Goal: Use online tool/utility: Utilize a website feature to perform a specific function

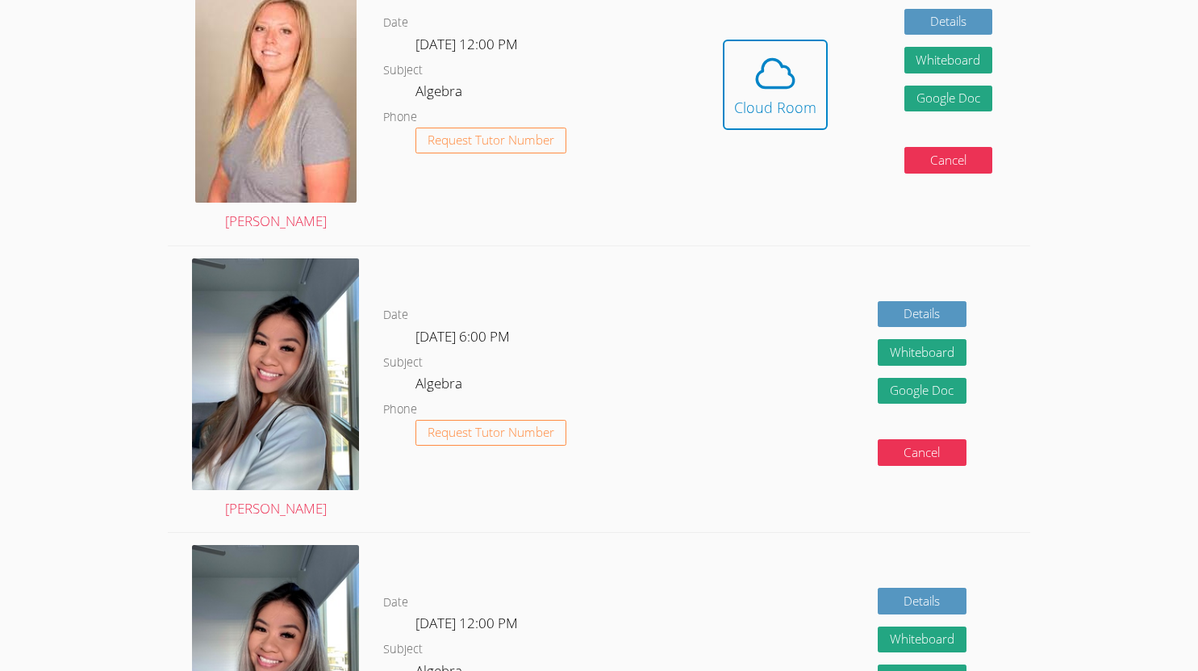
scroll to position [275, 0]
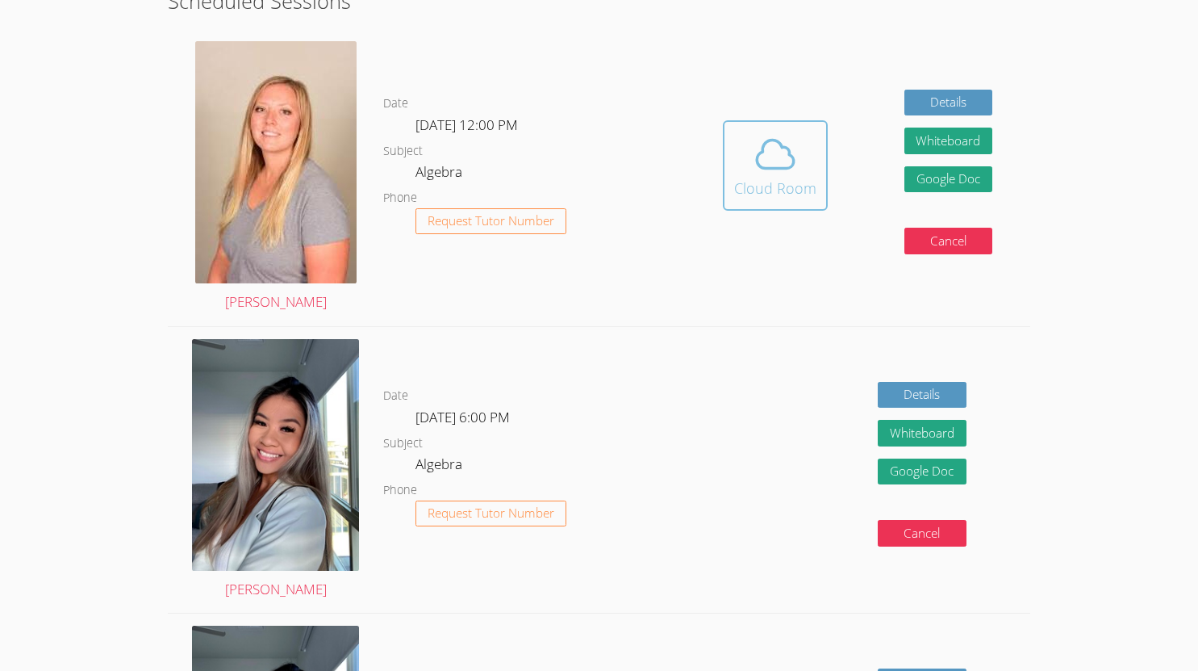
click at [778, 183] on div "Cloud Room" at bounding box center [775, 188] width 82 height 23
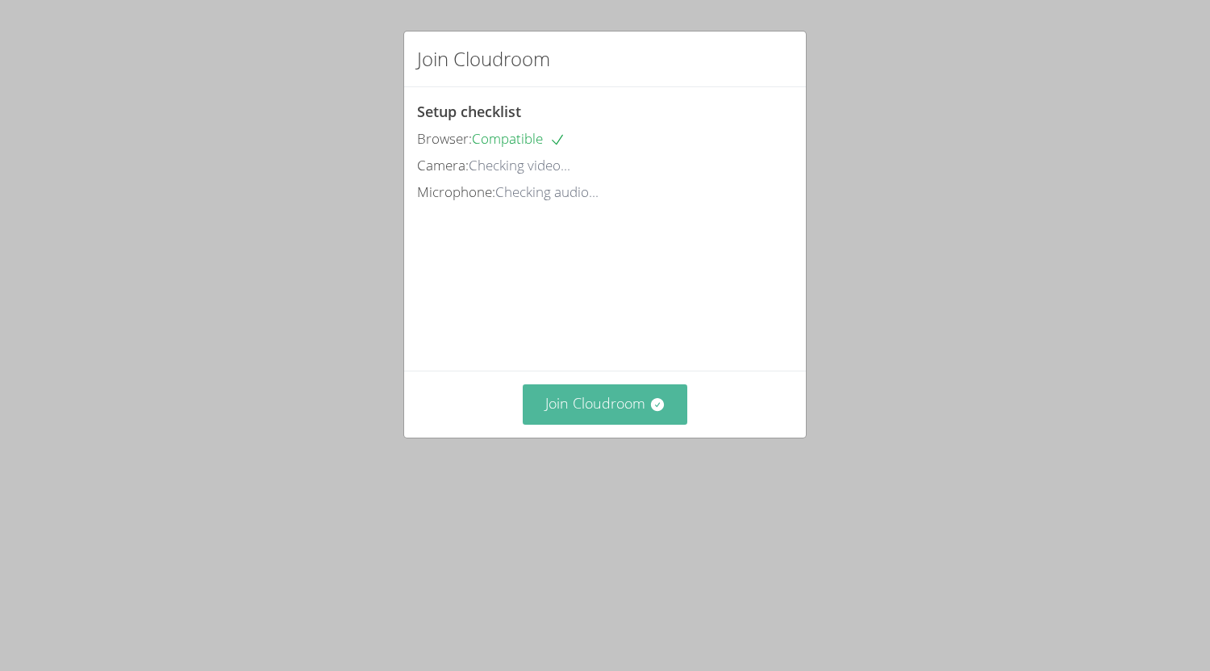
click at [576, 424] on button "Join Cloudroom" at bounding box center [605, 404] width 165 height 40
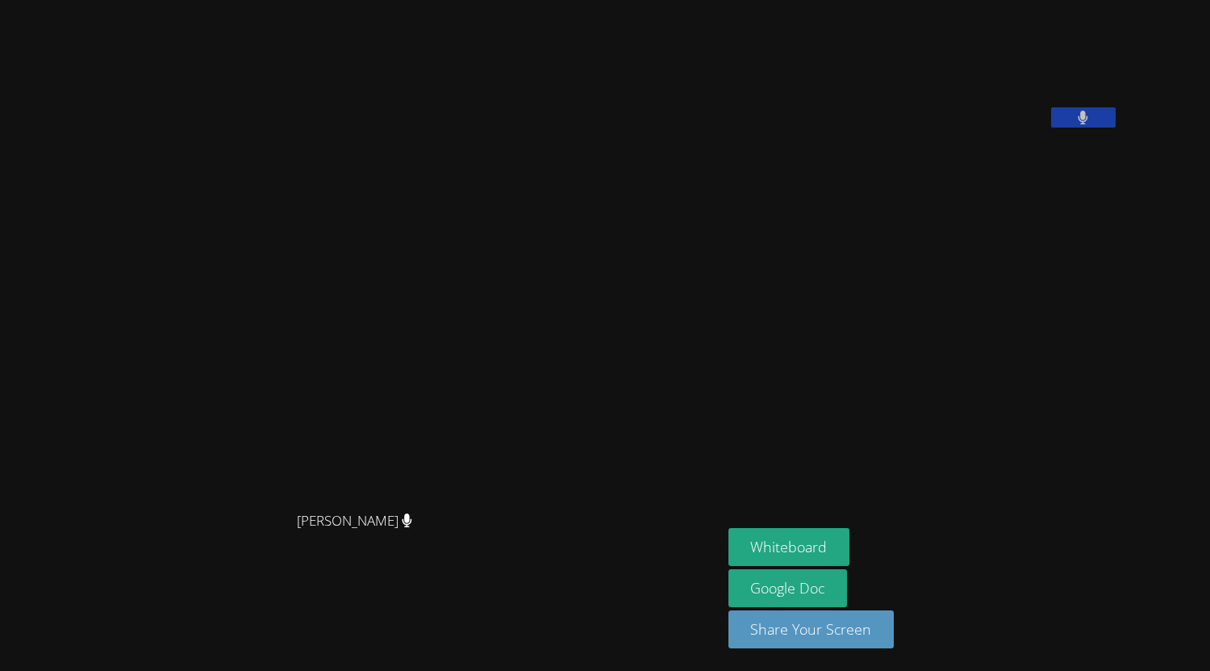
click at [1116, 127] on button at bounding box center [1083, 117] width 65 height 20
click at [1092, 124] on icon at bounding box center [1083, 118] width 17 height 14
click at [1126, 281] on aside "[PERSON_NAME] Whiteboard Google Doc Share Your Screen" at bounding box center [923, 335] width 403 height 671
click at [851, 535] on button "Whiteboard" at bounding box center [790, 547] width 122 height 38
